Goal: Task Accomplishment & Management: Manage account settings

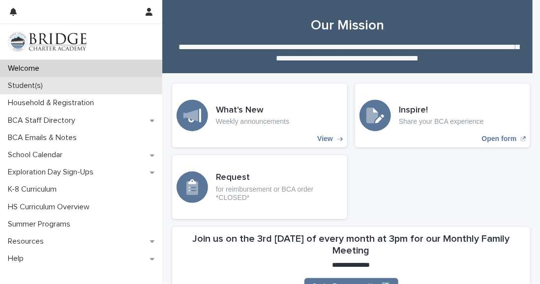
click at [30, 87] on p "Student(s)" at bounding box center [27, 85] width 47 height 9
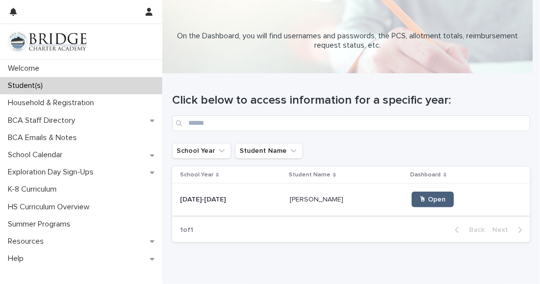
click at [420, 203] on span "🖱 Open" at bounding box center [433, 199] width 27 height 7
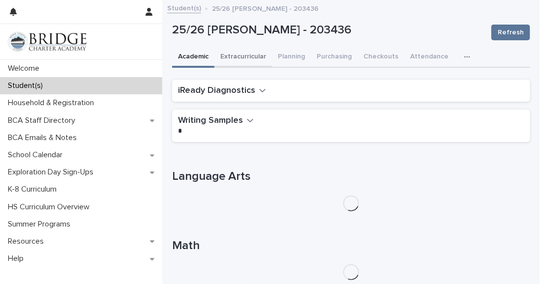
click at [248, 64] on button "Extracurricular" at bounding box center [244, 57] width 58 height 21
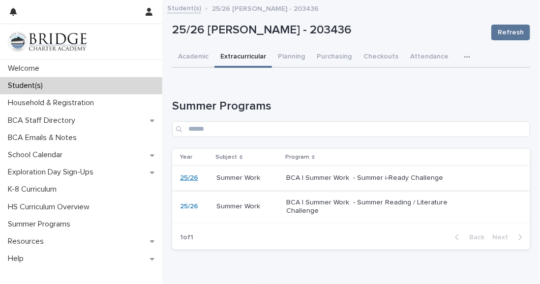
click at [191, 181] on link "25/26" at bounding box center [189, 178] width 18 height 8
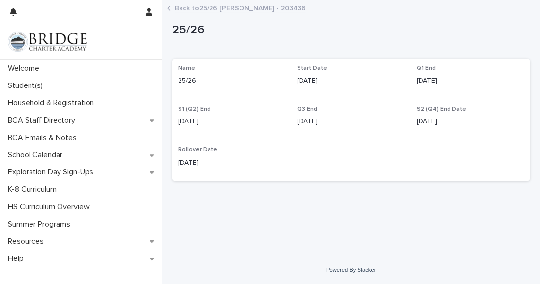
click at [175, 9] on link "Back to 25/26 [PERSON_NAME] - 203436" at bounding box center [240, 7] width 131 height 11
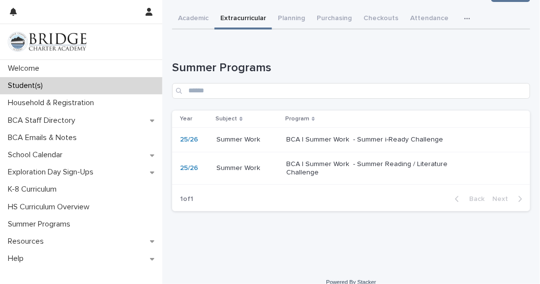
scroll to position [40, 0]
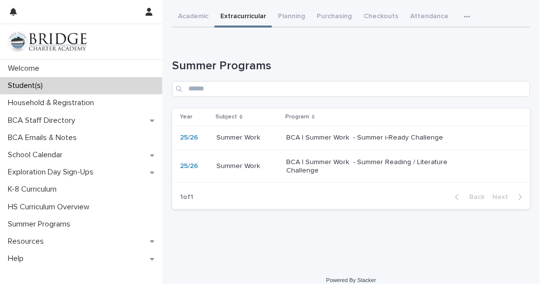
click at [370, 141] on p "BCA | Summer Work - Summer i-Ready Challenge" at bounding box center [368, 138] width 164 height 8
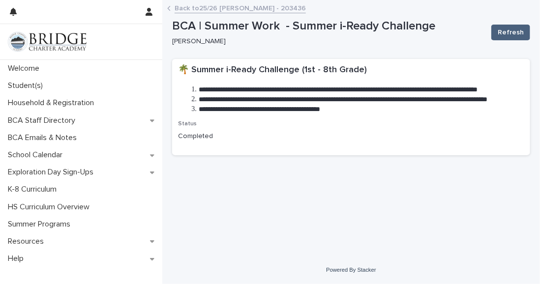
click at [516, 32] on span "Refresh" at bounding box center [511, 33] width 26 height 10
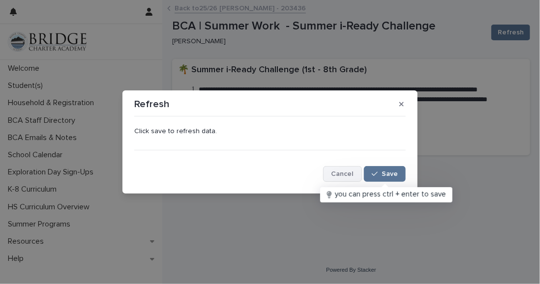
click at [346, 177] on span "Cancel" at bounding box center [343, 174] width 22 height 7
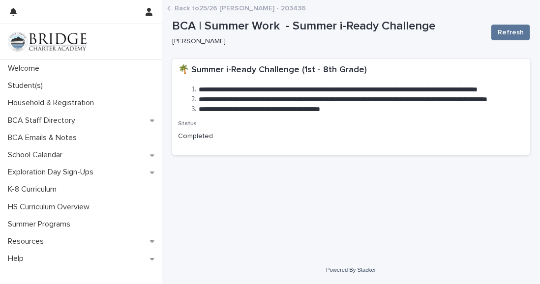
click at [186, 9] on link "Back to 25/26 [PERSON_NAME] - 203436" at bounding box center [240, 7] width 131 height 11
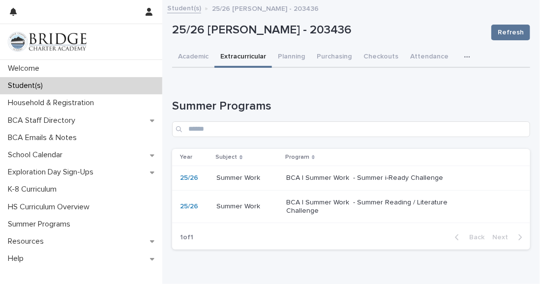
click at [301, 210] on p "BCA | Summer Work - Summer Reading / Literature Challenge" at bounding box center [368, 207] width 164 height 17
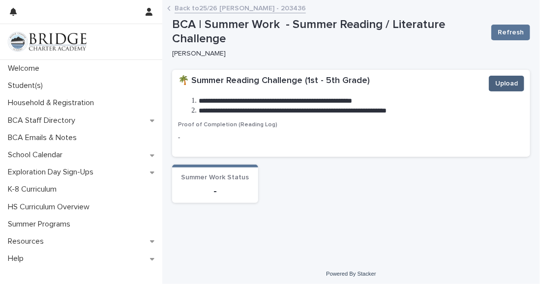
click at [499, 86] on span "Upload" at bounding box center [506, 84] width 23 height 10
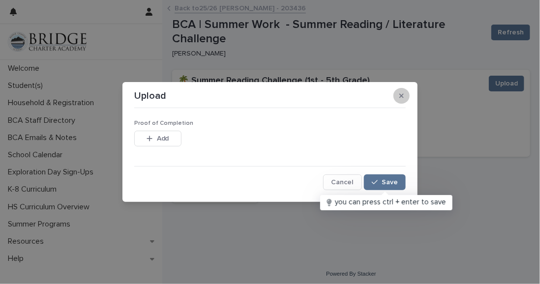
click at [401, 98] on icon "button" at bounding box center [402, 95] width 4 height 7
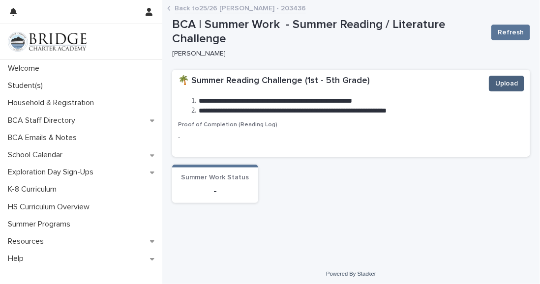
click at [499, 84] on span "Upload" at bounding box center [506, 84] width 23 height 10
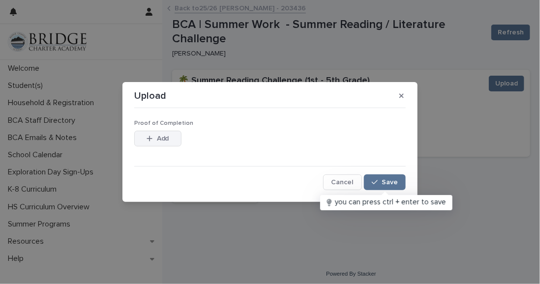
click at [153, 138] on div "button" at bounding box center [152, 138] width 10 height 7
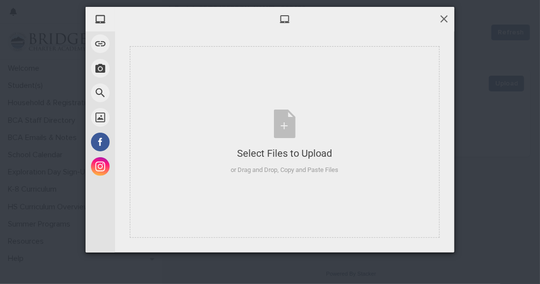
click at [441, 21] on span at bounding box center [444, 18] width 11 height 11
